Goal: Task Accomplishment & Management: Manage account settings

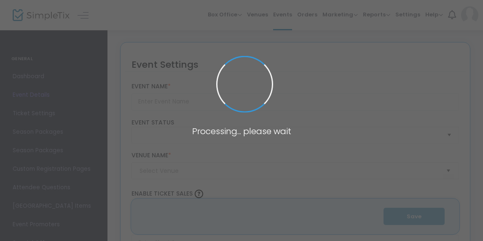
type input "[PERSON_NAME] and the Giant Peach"
type textarea "An orphan boy enters a gigantic, magical peach and has a wild, cross-world adve…"
type input "Buy Tickets"
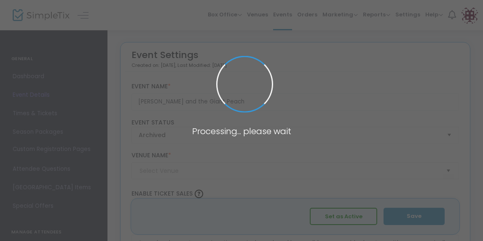
type input "[PERSON_NAME][GEOGRAPHIC_DATA]"
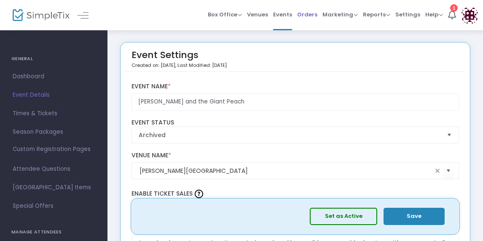
click at [307, 13] on span "Orders" at bounding box center [307, 14] width 20 height 21
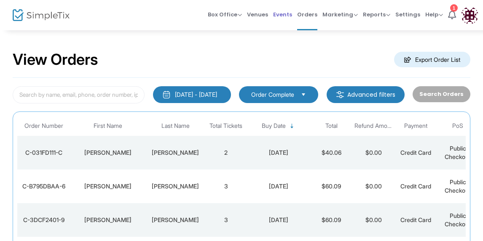
click at [286, 16] on span "Events" at bounding box center [282, 14] width 19 height 21
